Goal: Task Accomplishment & Management: Use online tool/utility

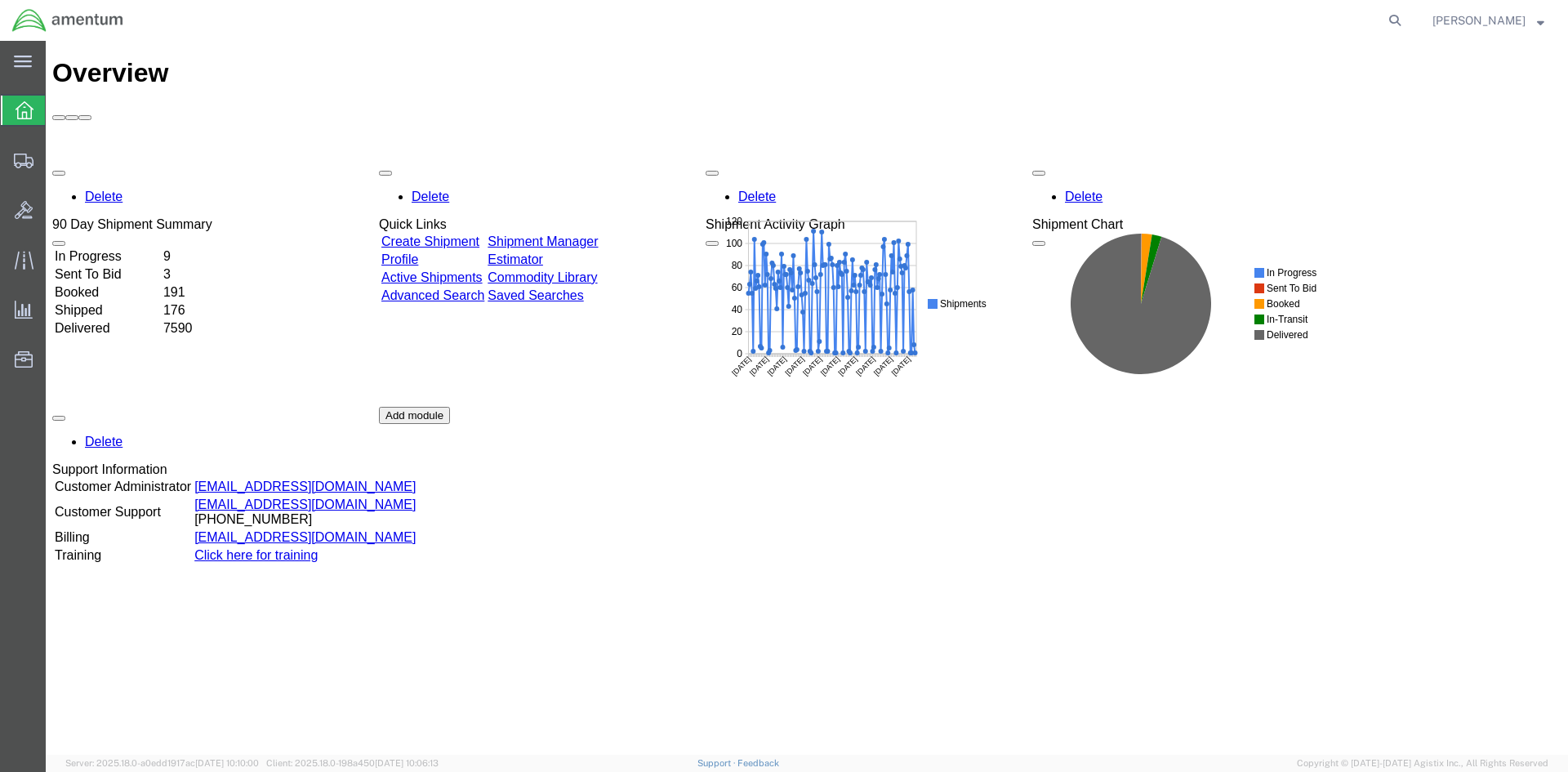
click at [598, 234] on link "Shipment Manager" at bounding box center [542, 241] width 110 height 14
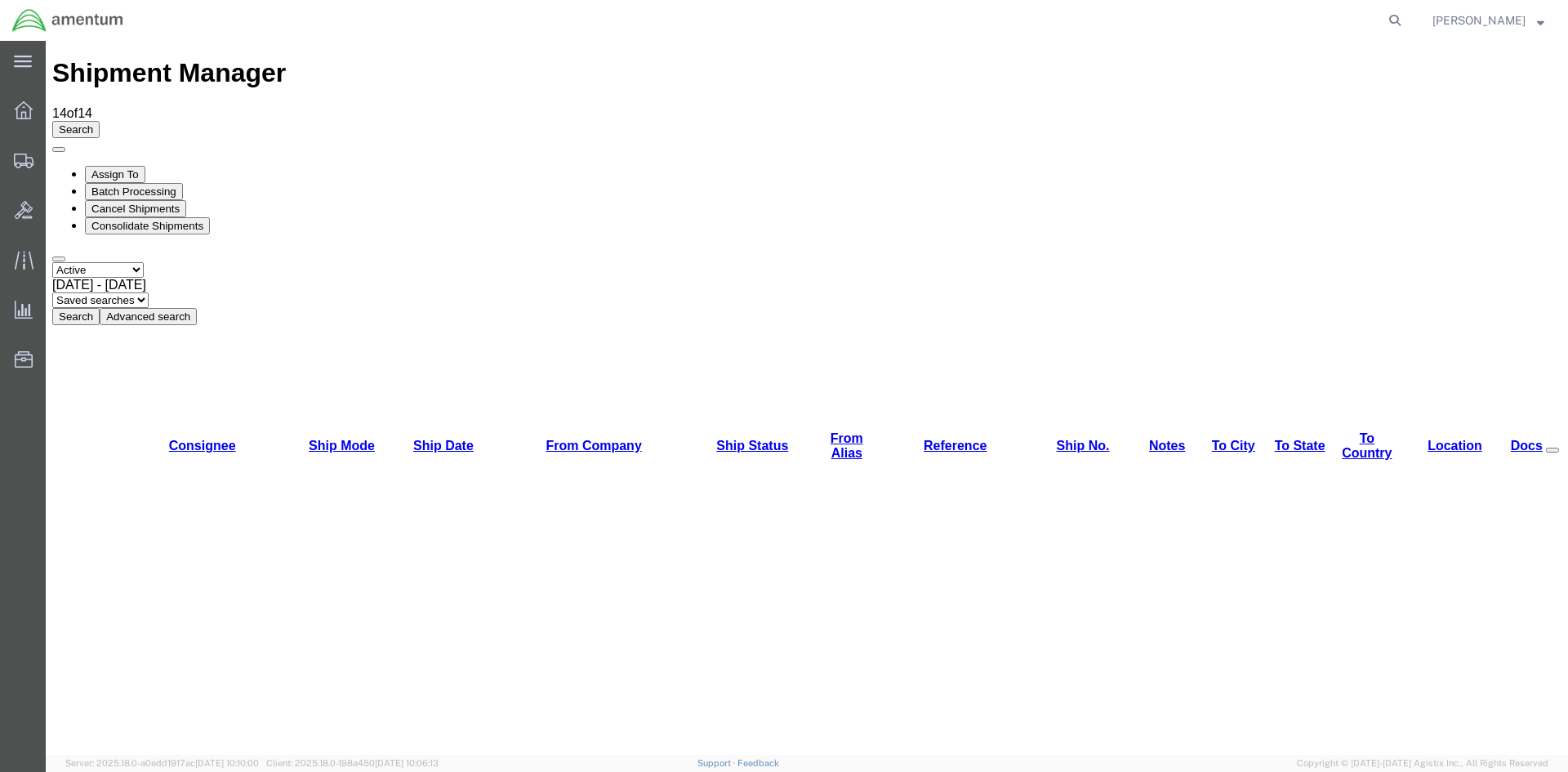
click at [100, 308] on button "Search" at bounding box center [76, 316] width 47 height 17
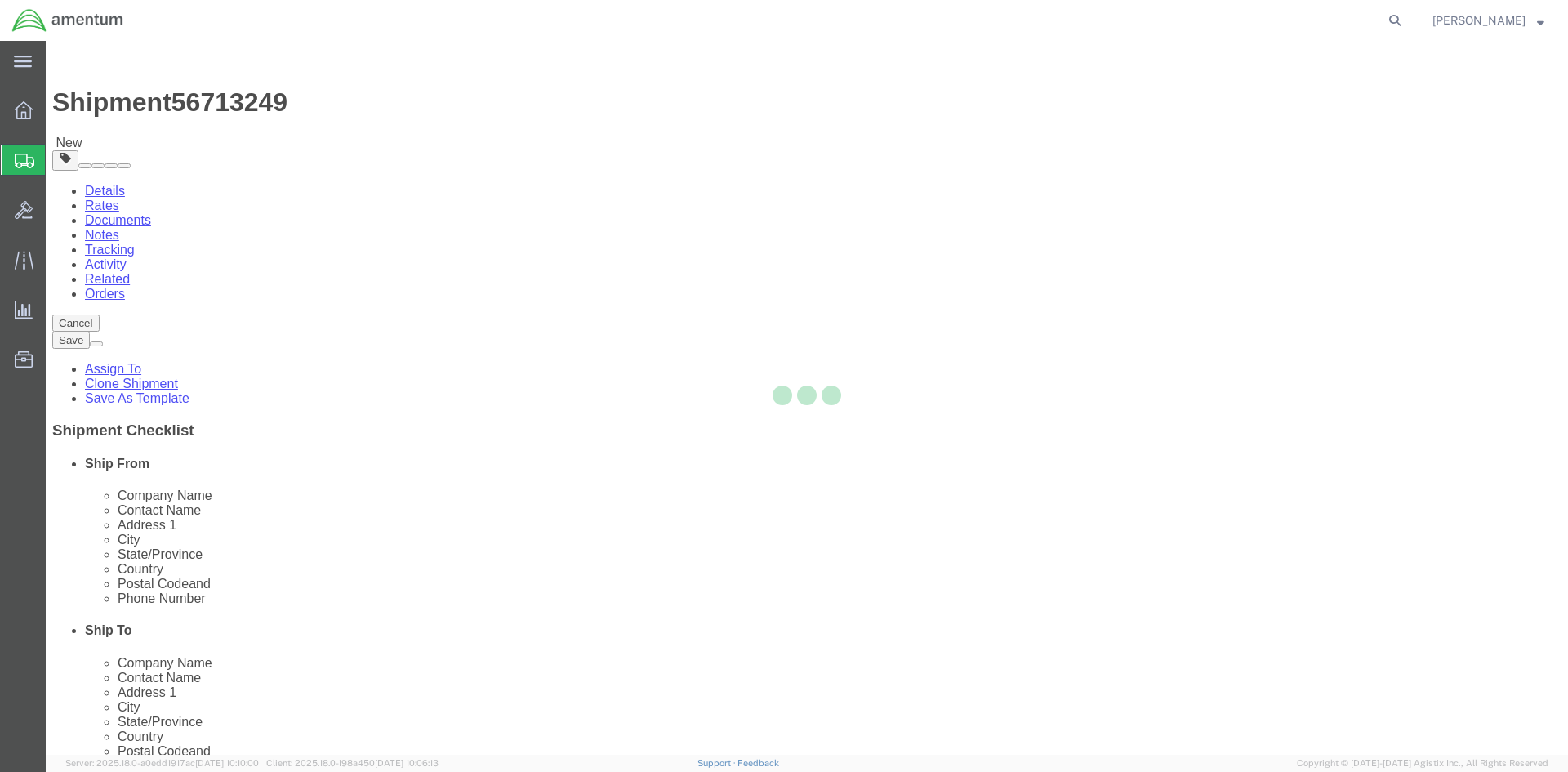
select select "42668"
select select "42721"
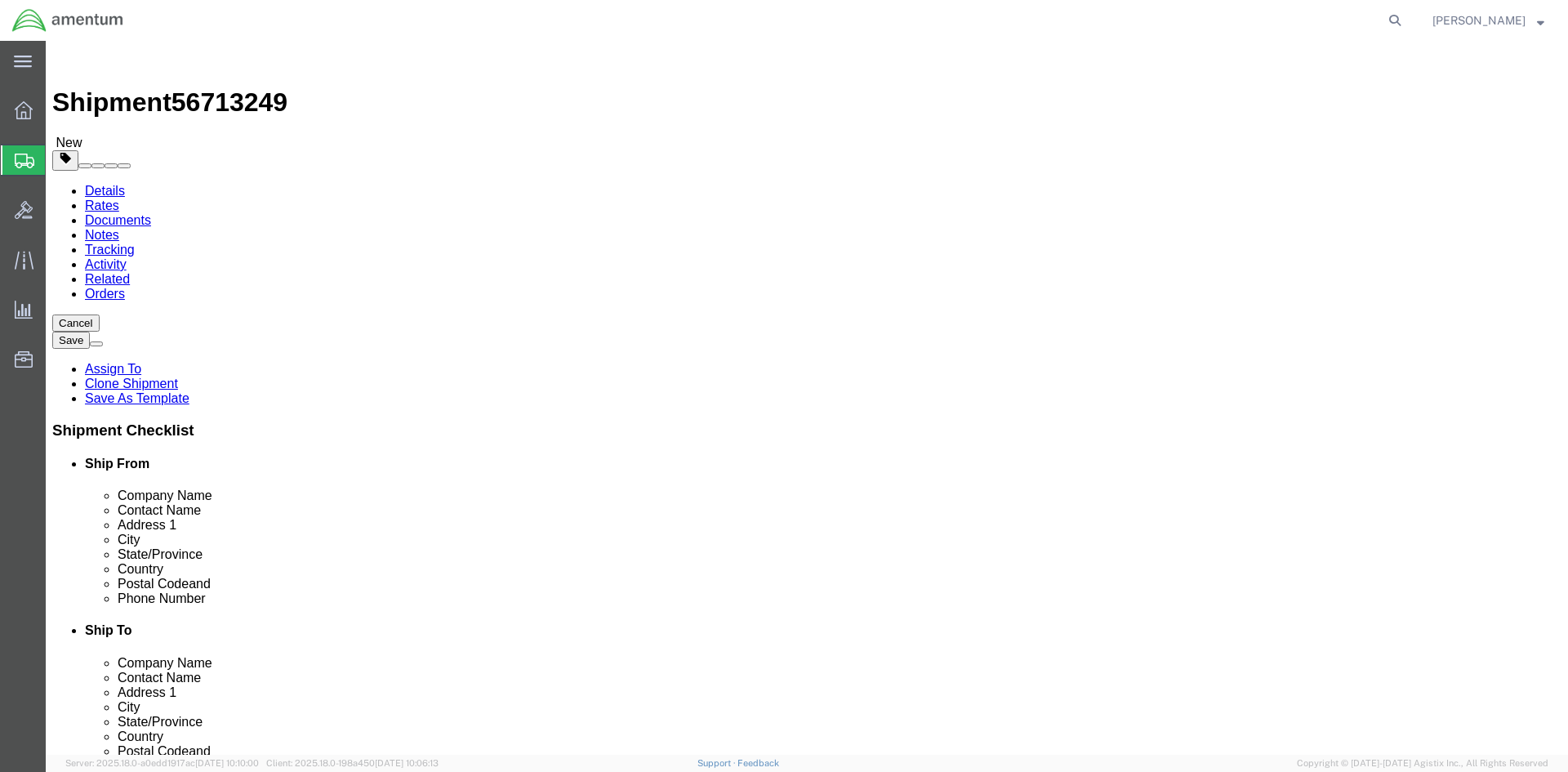
click button "Rate Shipment"
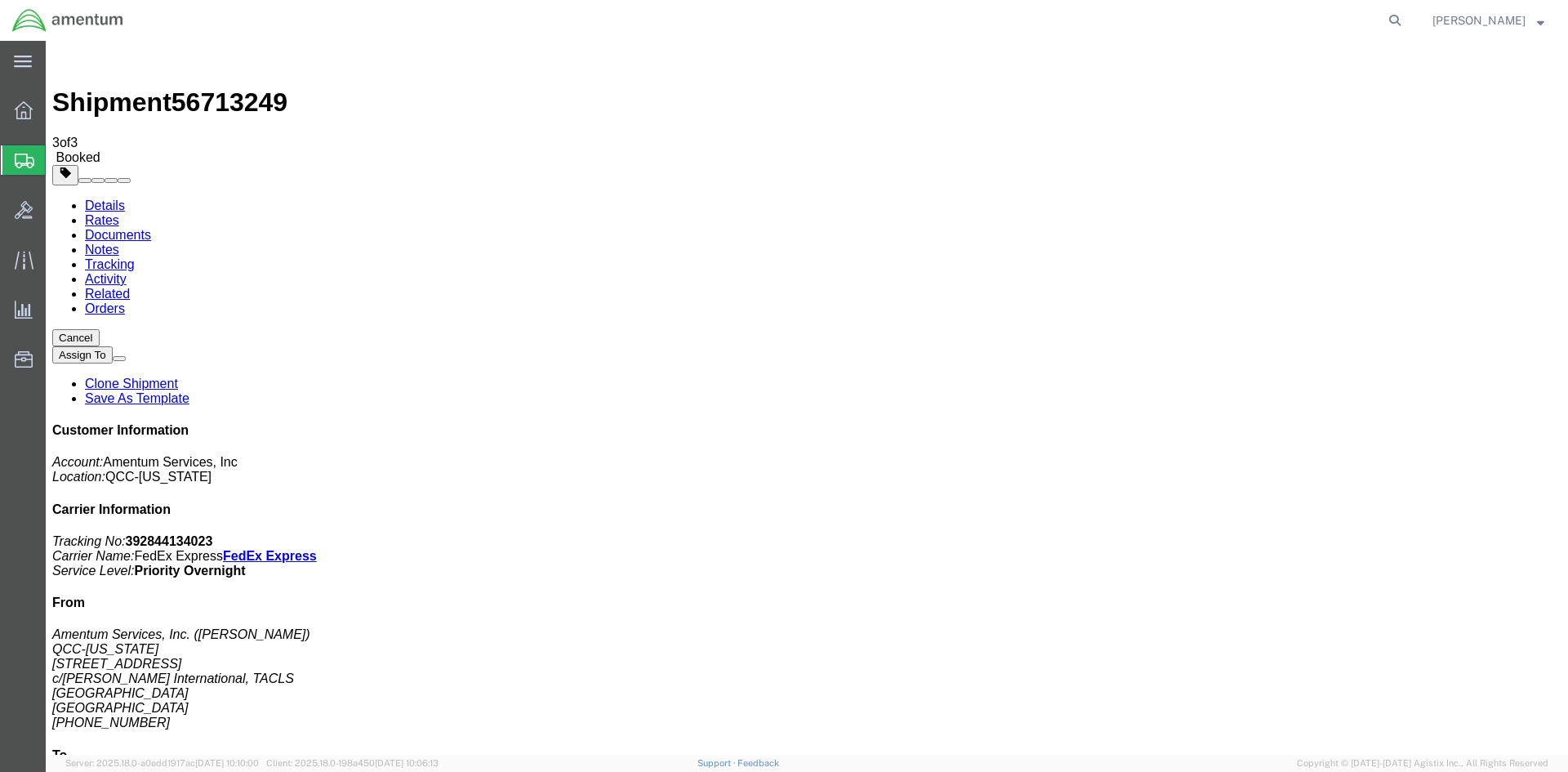
drag, startPoint x: 575, startPoint y: 291, endPoint x: 663, endPoint y: 292, distance: 88.0
copy td ": 392844134023"
drag, startPoint x: 682, startPoint y: 288, endPoint x: 58, endPoint y: 256, distance: 624.8
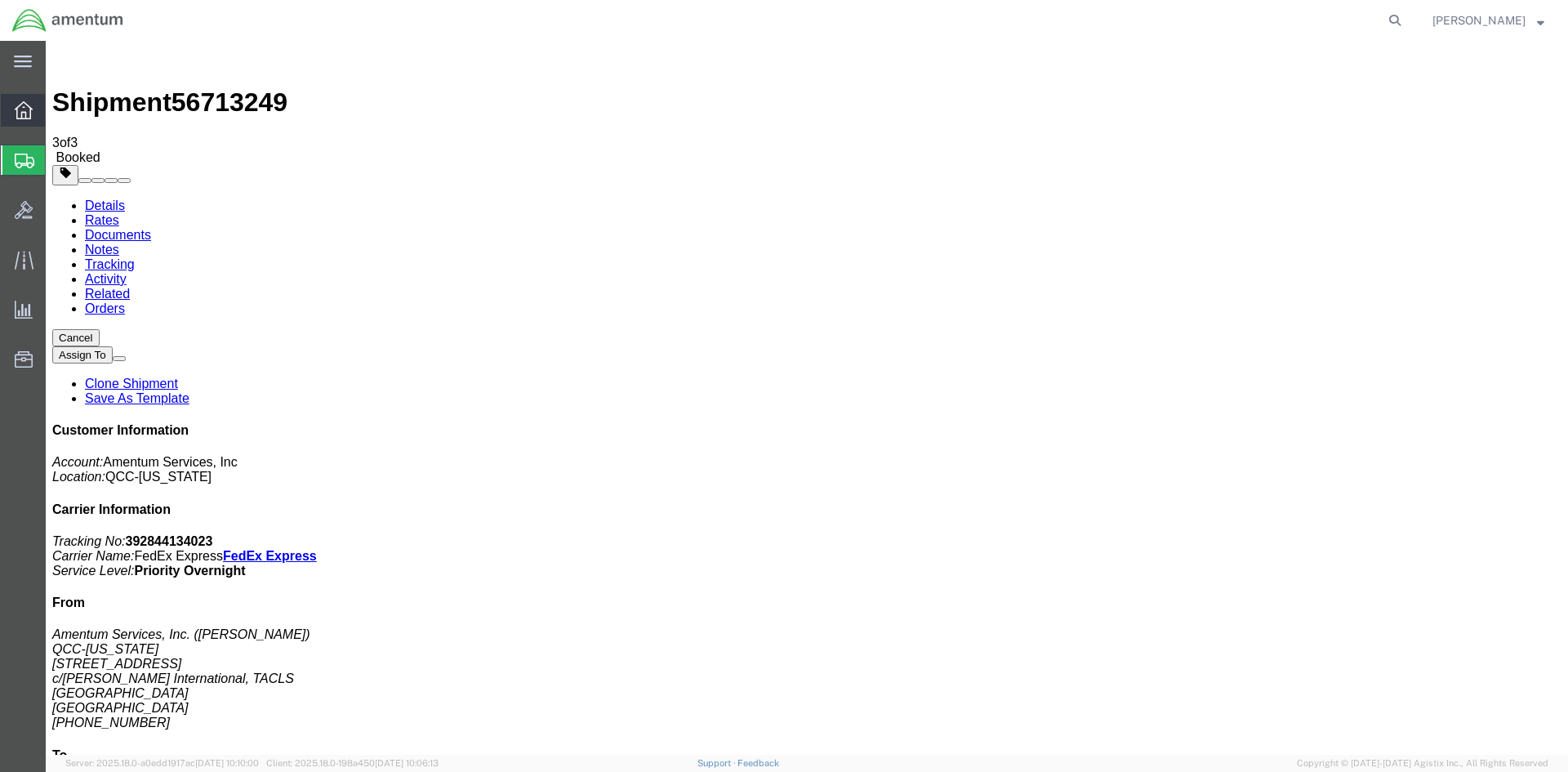
click at [56, 110] on span "Overview" at bounding box center [51, 110] width 11 height 33
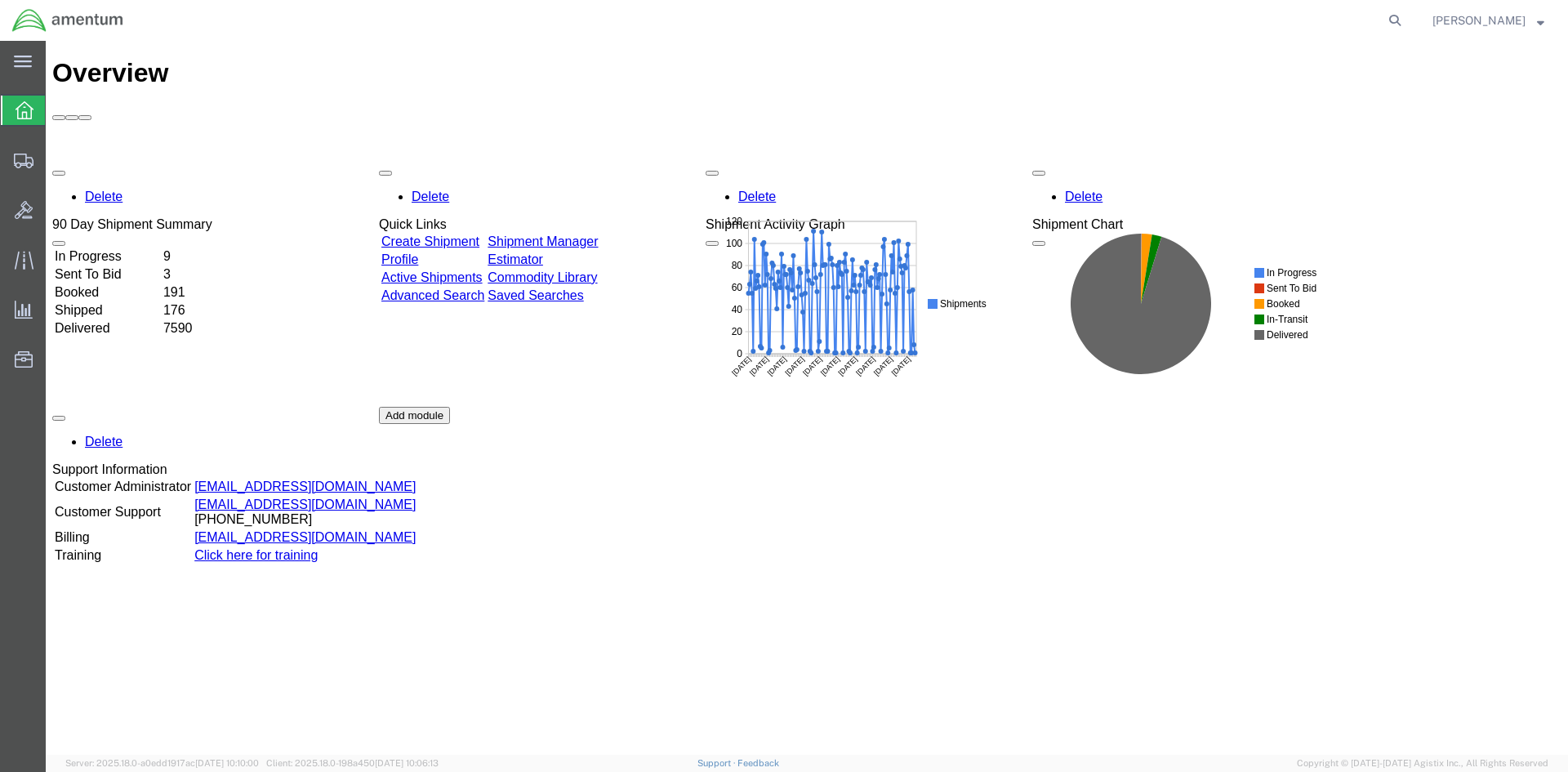
click at [567, 234] on link "Shipment Manager" at bounding box center [542, 241] width 110 height 14
